Goal: Complete application form

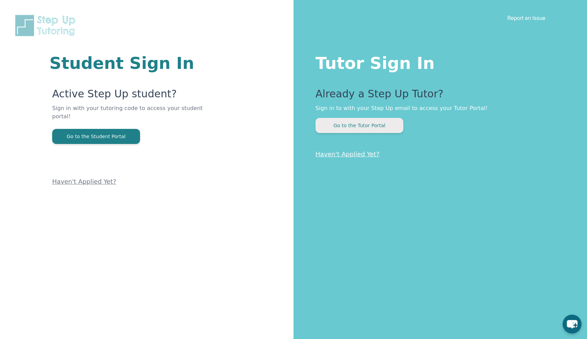
click at [368, 129] on button "Go to the Tutor Portal" at bounding box center [359, 125] width 88 height 15
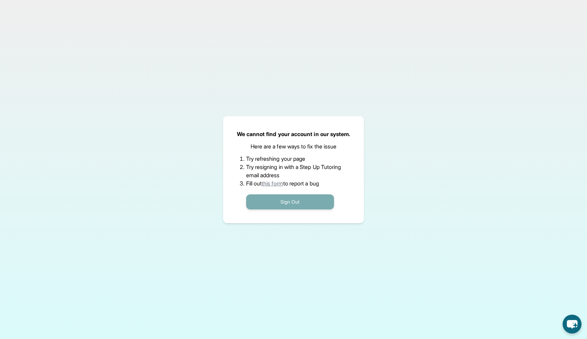
click at [319, 201] on button "Sign Out" at bounding box center [290, 202] width 88 height 15
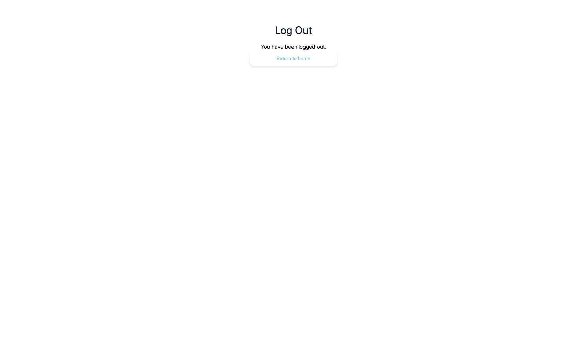
click at [304, 61] on button "Return to home" at bounding box center [293, 58] width 88 height 15
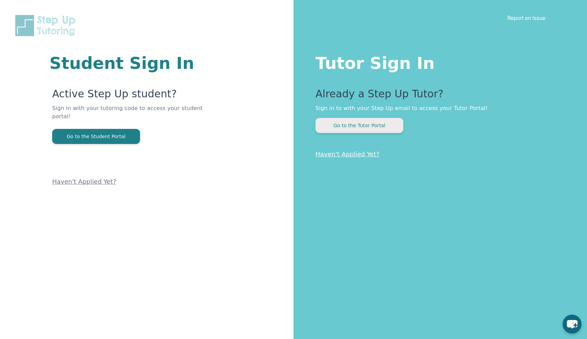
click at [357, 126] on button "Go to the Tutor Portal" at bounding box center [359, 125] width 88 height 15
click at [347, 155] on link "Haven't Applied Yet?" at bounding box center [347, 154] width 64 height 7
click at [344, 156] on link "Haven't Applied Yet?" at bounding box center [347, 154] width 64 height 7
click at [364, 124] on button "Go to the Tutor Portal" at bounding box center [359, 125] width 88 height 15
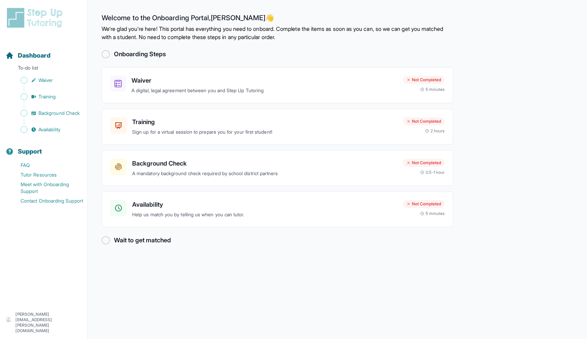
click at [106, 54] on div at bounding box center [106, 54] width 8 height 8
click at [250, 90] on p "A digital, legal agreement between you and Step Up Tutoring" at bounding box center [264, 91] width 266 height 8
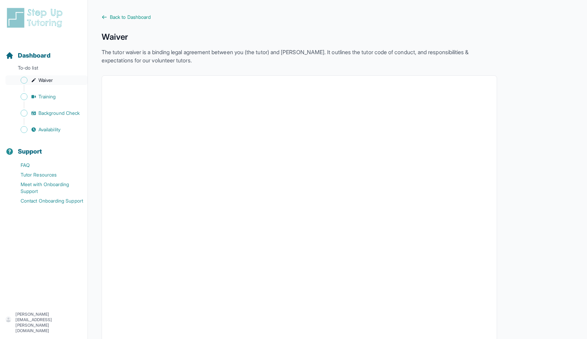
click at [25, 82] on span "Sidebar" at bounding box center [24, 80] width 7 height 7
click at [27, 97] on link "Training" at bounding box center [46, 97] width 82 height 10
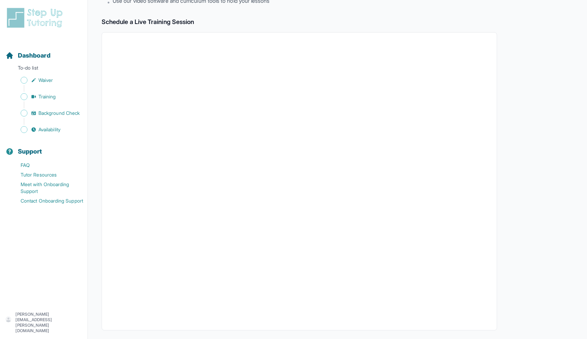
scroll to position [102, 0]
click at [27, 112] on span "Sidebar" at bounding box center [24, 113] width 7 height 7
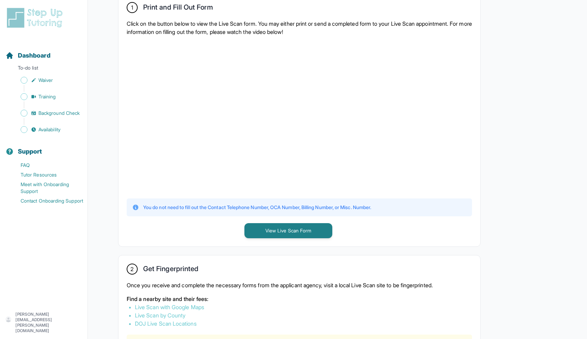
scroll to position [145, 0]
click at [287, 235] on button "View Live Scan Form" at bounding box center [288, 231] width 88 height 15
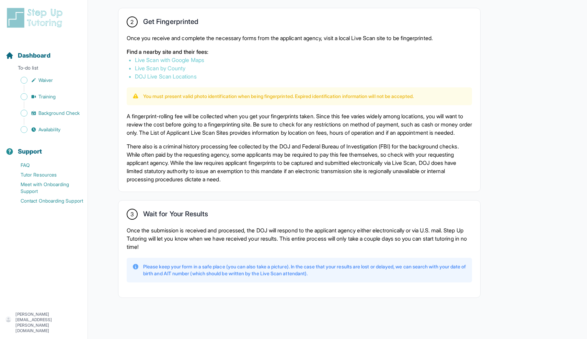
scroll to position [401, 0]
click at [39, 128] on span "Availability" at bounding box center [49, 129] width 22 height 7
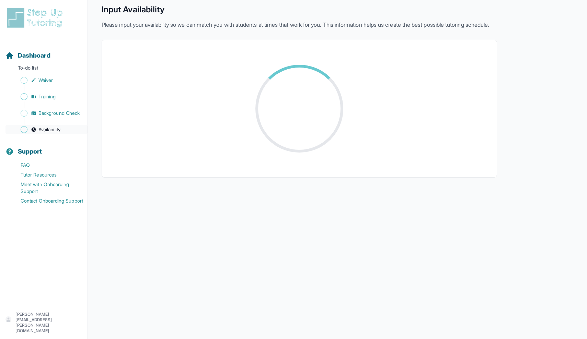
scroll to position [27, 0]
click at [60, 114] on span "Background Check" at bounding box center [58, 113] width 41 height 7
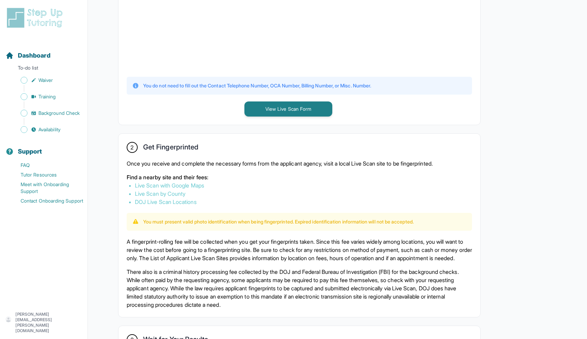
scroll to position [264, 0]
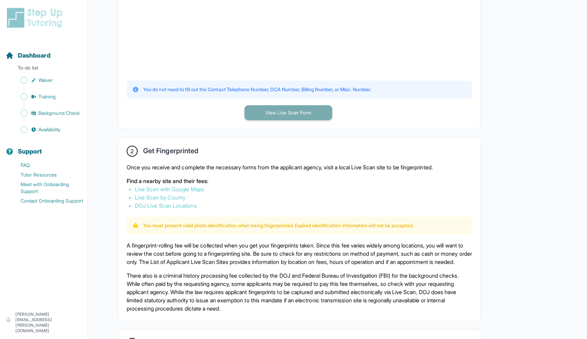
click at [295, 111] on button "View Live Scan Form" at bounding box center [288, 112] width 88 height 15
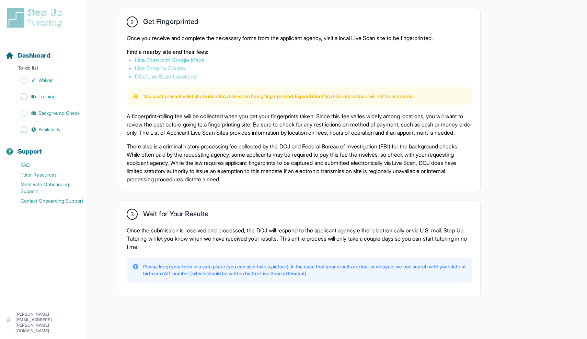
scroll to position [401, 0]
click at [51, 129] on span "Availability" at bounding box center [49, 129] width 22 height 7
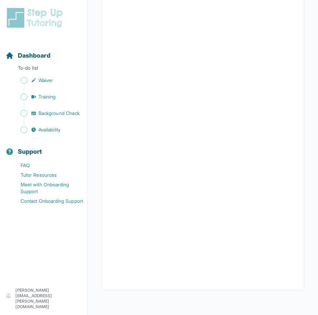
scroll to position [100, 0]
click at [45, 129] on span "Availability" at bounding box center [49, 129] width 22 height 7
click at [45, 78] on span "Waiver" at bounding box center [45, 80] width 14 height 7
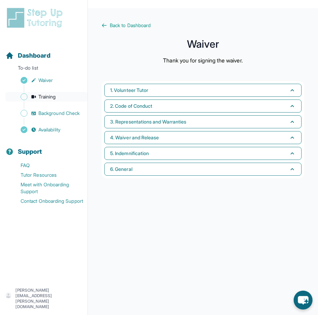
click at [41, 97] on span "Training" at bounding box center [46, 96] width 17 height 7
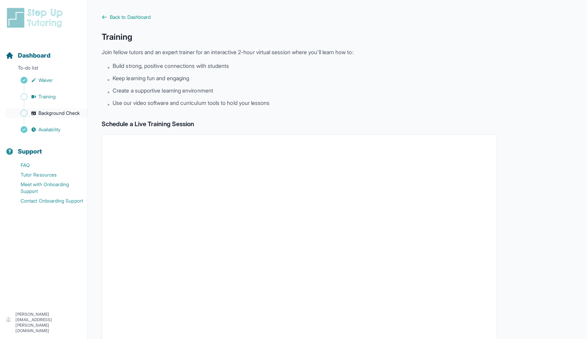
click at [46, 112] on span "Background Check" at bounding box center [58, 113] width 41 height 7
